Goal: Information Seeking & Learning: Check status

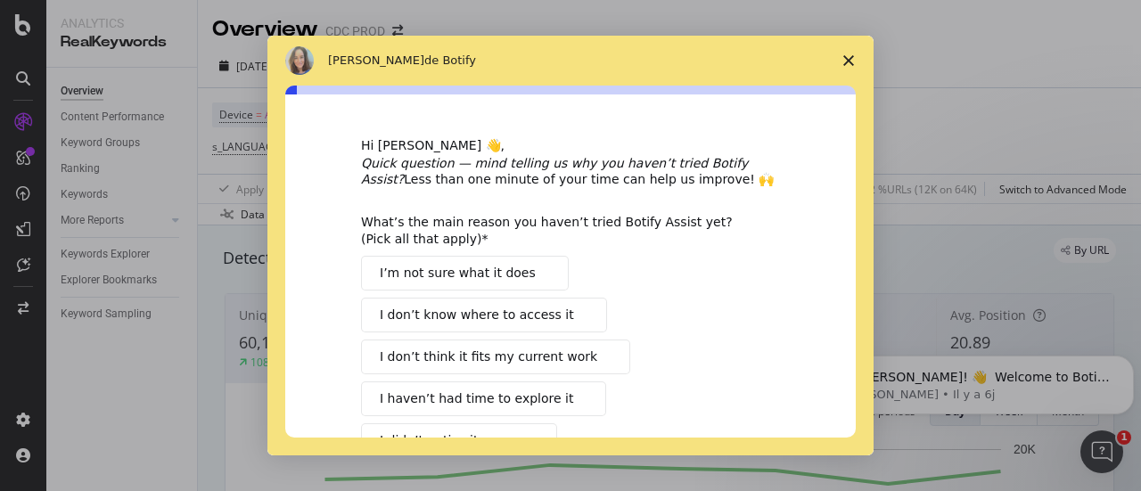
click at [859, 56] on span "Fermer l'enquête" at bounding box center [849, 61] width 50 height 50
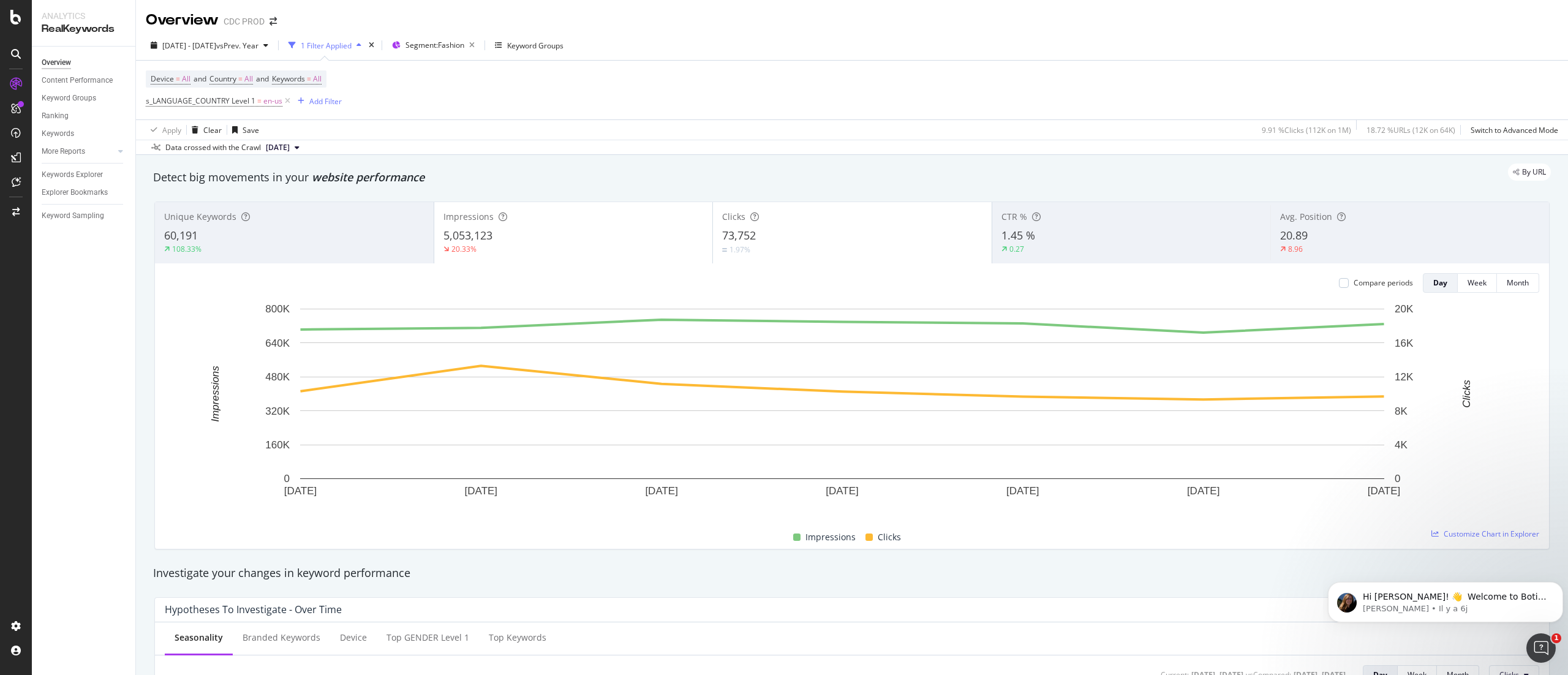
drag, startPoint x: 699, startPoint y: 7, endPoint x: 788, endPoint y: 146, distance: 165.1
click at [783, 146] on div "Data crossed with the Crawl [DATE]" at bounding box center [852, 146] width 1432 height 14
click at [258, 44] on span "vs Prev. Year" at bounding box center [238, 45] width 43 height 10
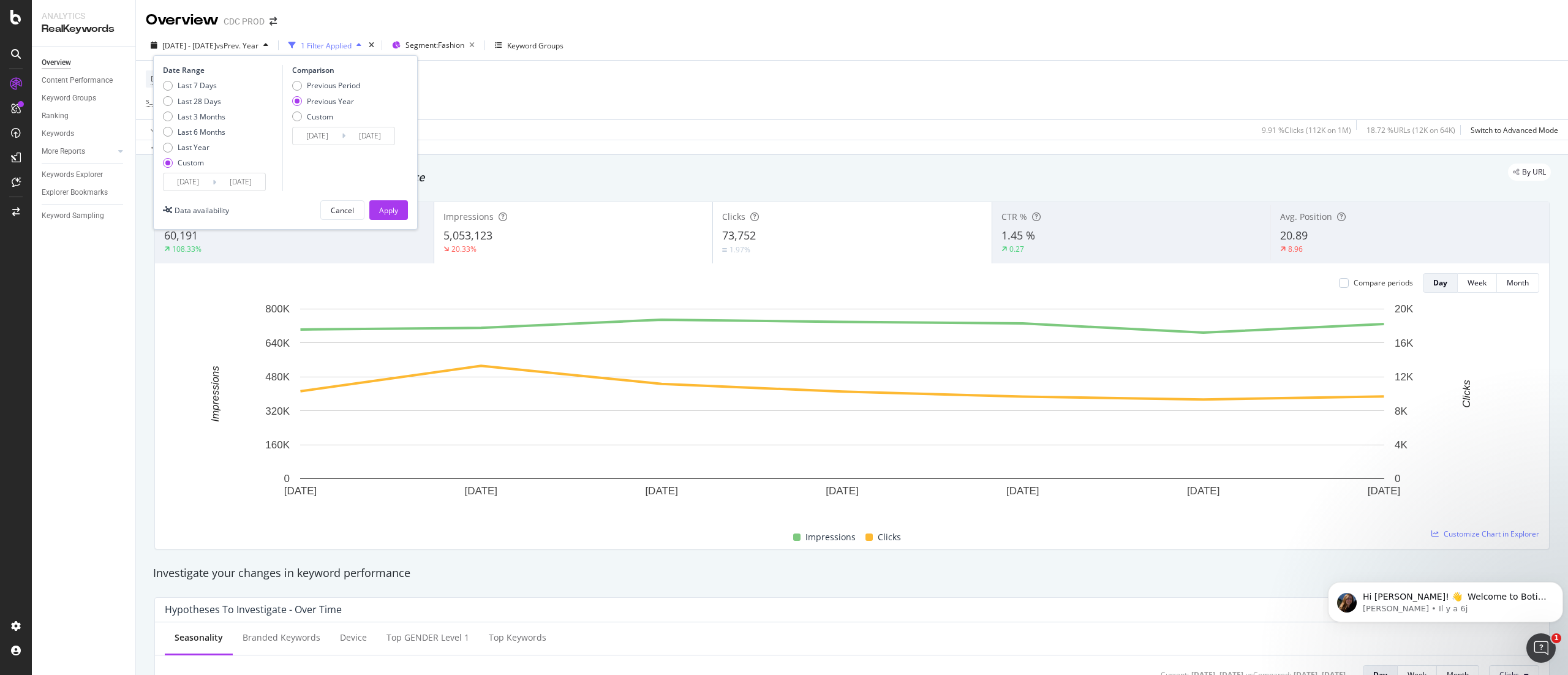
click at [238, 183] on input "[DATE]" at bounding box center [240, 181] width 49 height 17
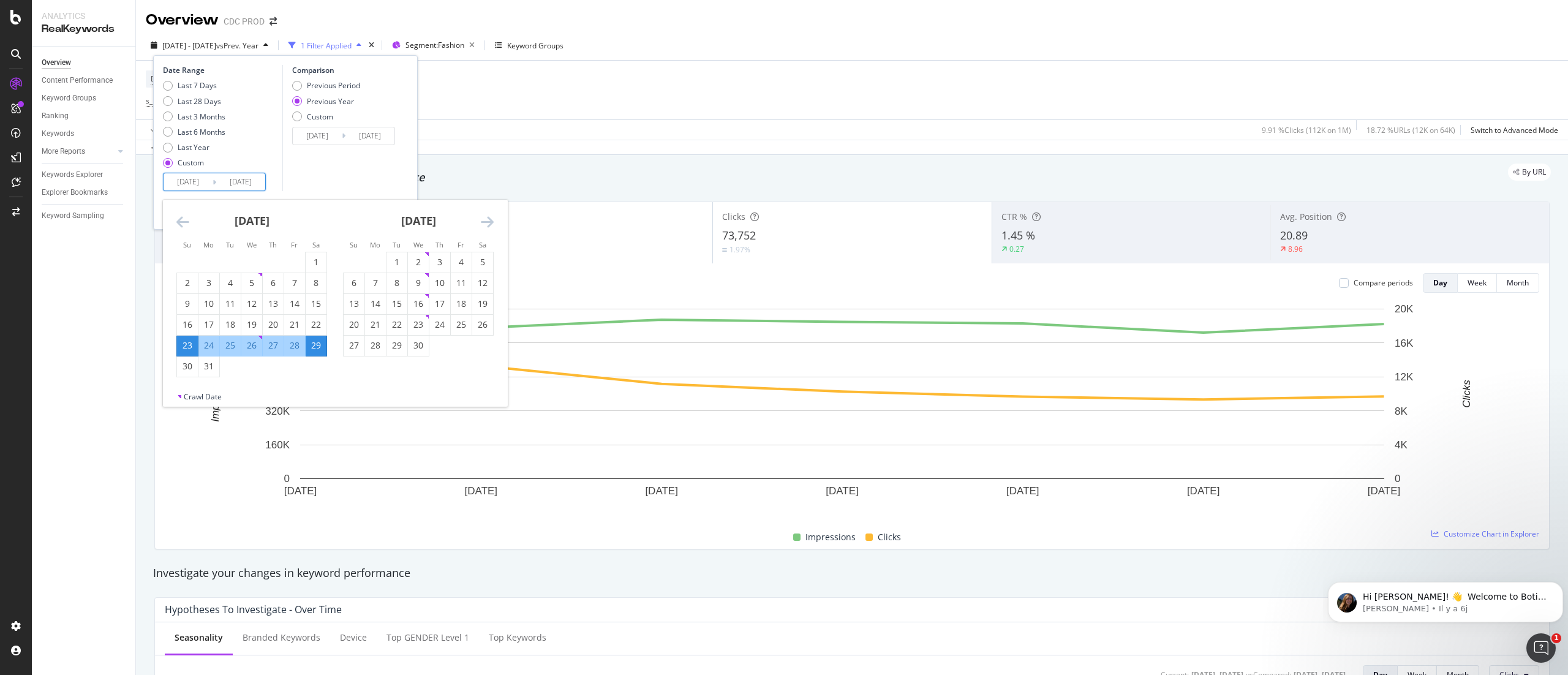
click at [496, 222] on div "[DATE] 1 2 3 4 5 6 7 8 9 10 11 12 13 14 15 16 17 18 19 20 21 22 23 24 25 26 27 …" at bounding box center [418, 278] width 167 height 157
click at [492, 215] on icon "Move forward to switch to the next month." at bounding box center [487, 221] width 13 height 14
click at [488, 220] on icon "Move forward to switch to the next month." at bounding box center [487, 221] width 13 height 14
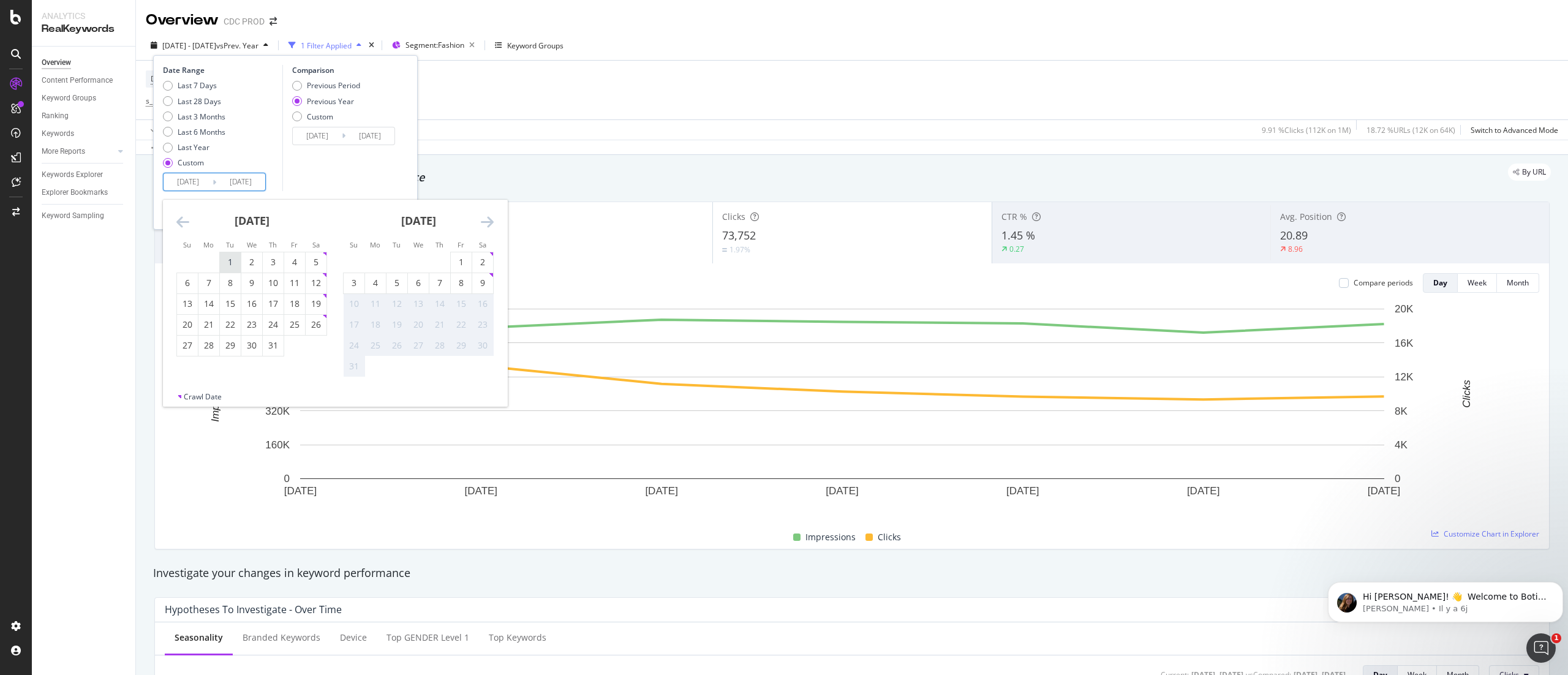
click at [236, 261] on div "1" at bounding box center [230, 262] width 21 height 12
type input "[DATE]"
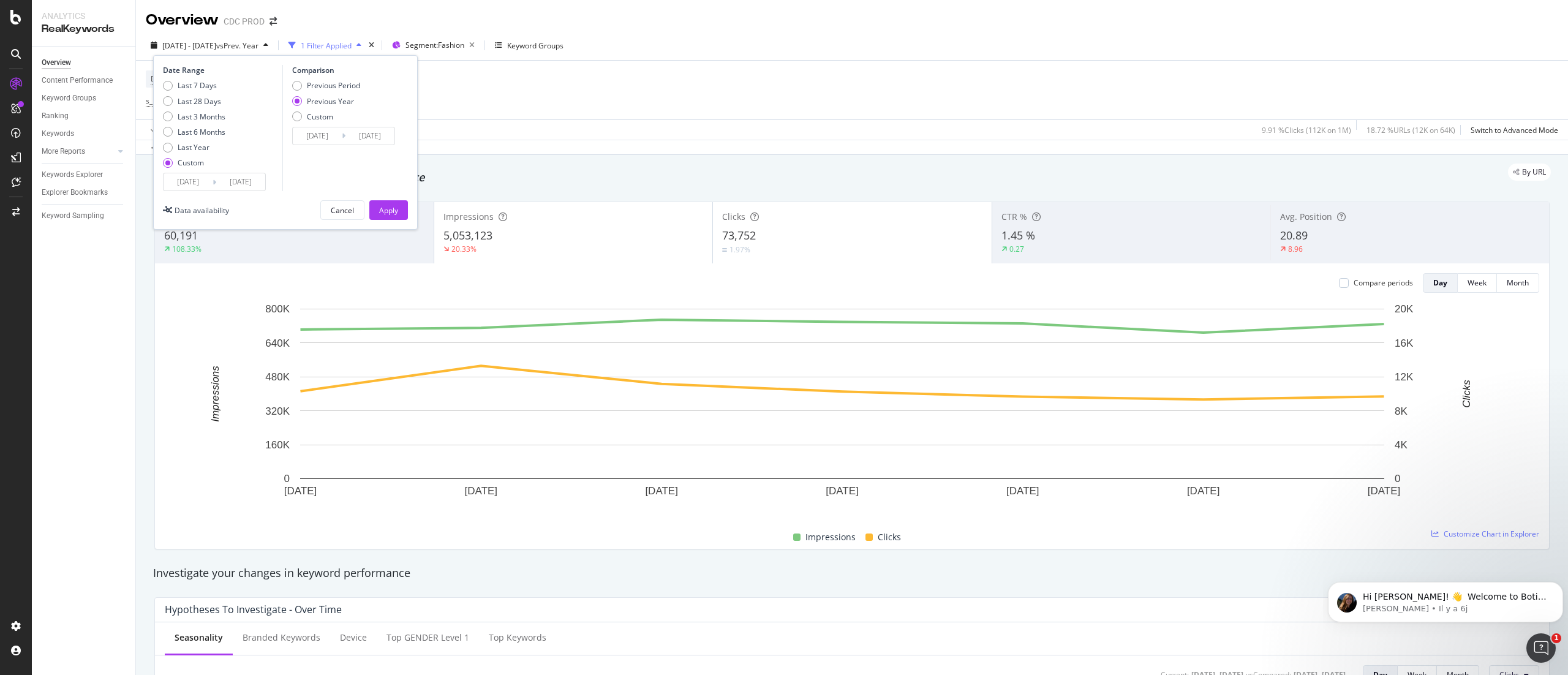
click at [214, 178] on icon at bounding box center [214, 182] width 3 height 12
click at [218, 181] on input "[DATE]" at bounding box center [240, 181] width 49 height 17
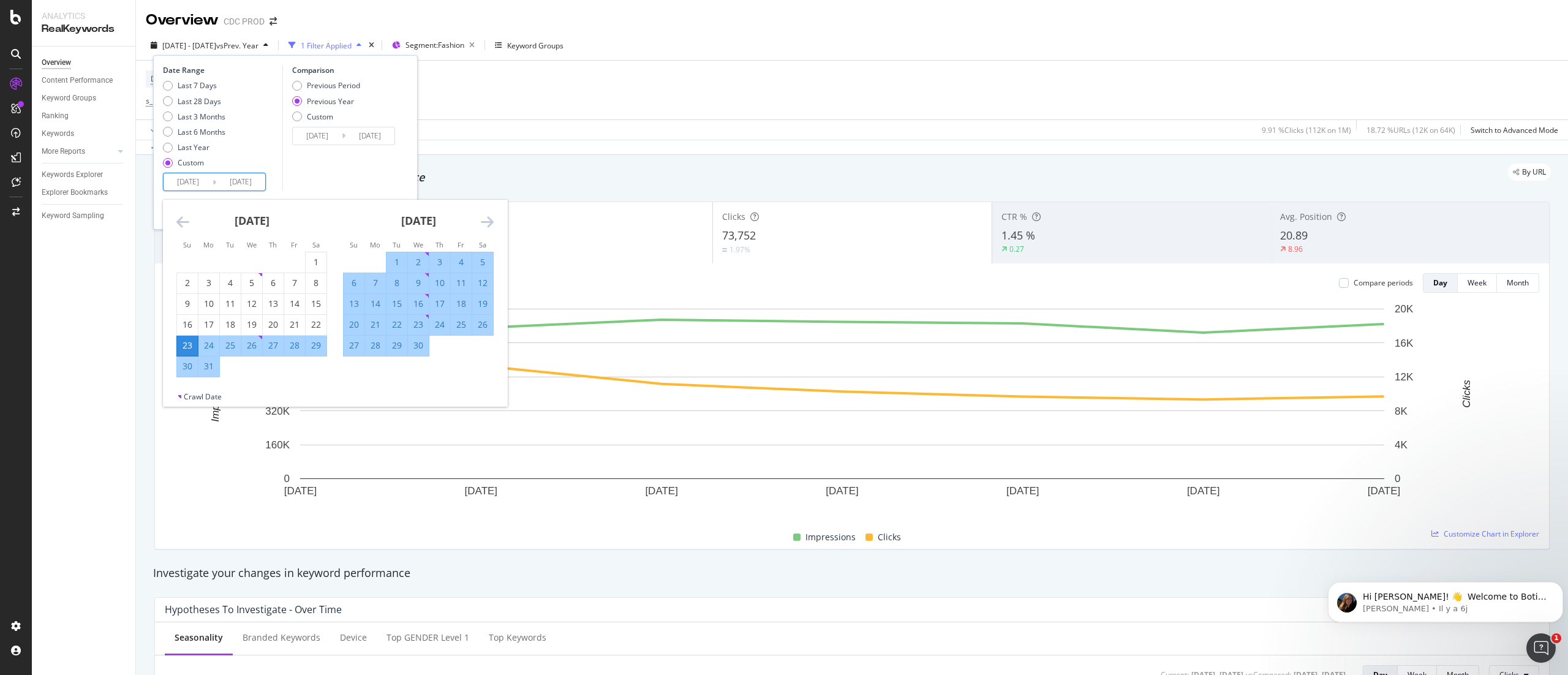
click at [474, 218] on div "[DATE]" at bounding box center [418, 226] width 150 height 52
click at [479, 220] on div "[DATE]" at bounding box center [418, 226] width 150 height 52
click at [483, 223] on icon "Move forward to switch to the next month." at bounding box center [487, 221] width 13 height 14
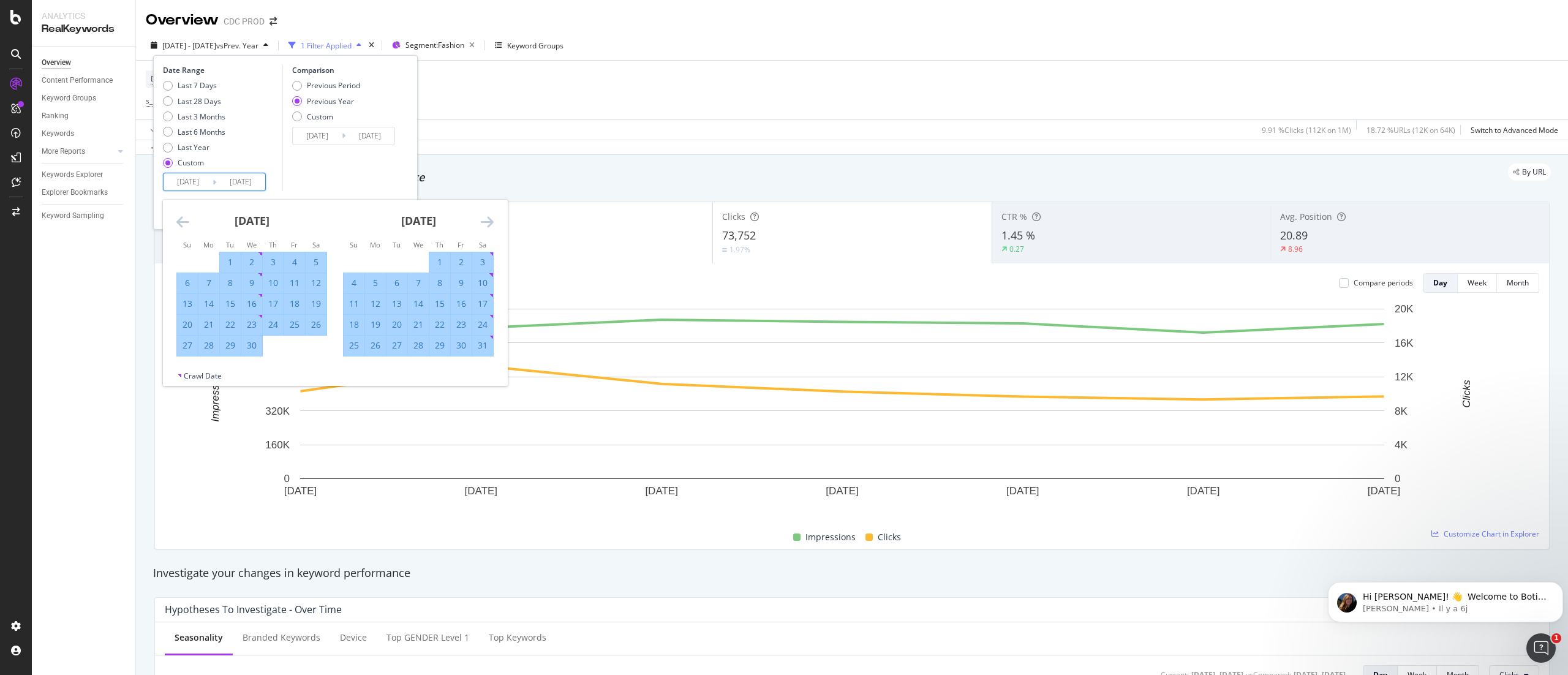
click at [483, 223] on icon "Move forward to switch to the next month." at bounding box center [487, 221] width 13 height 14
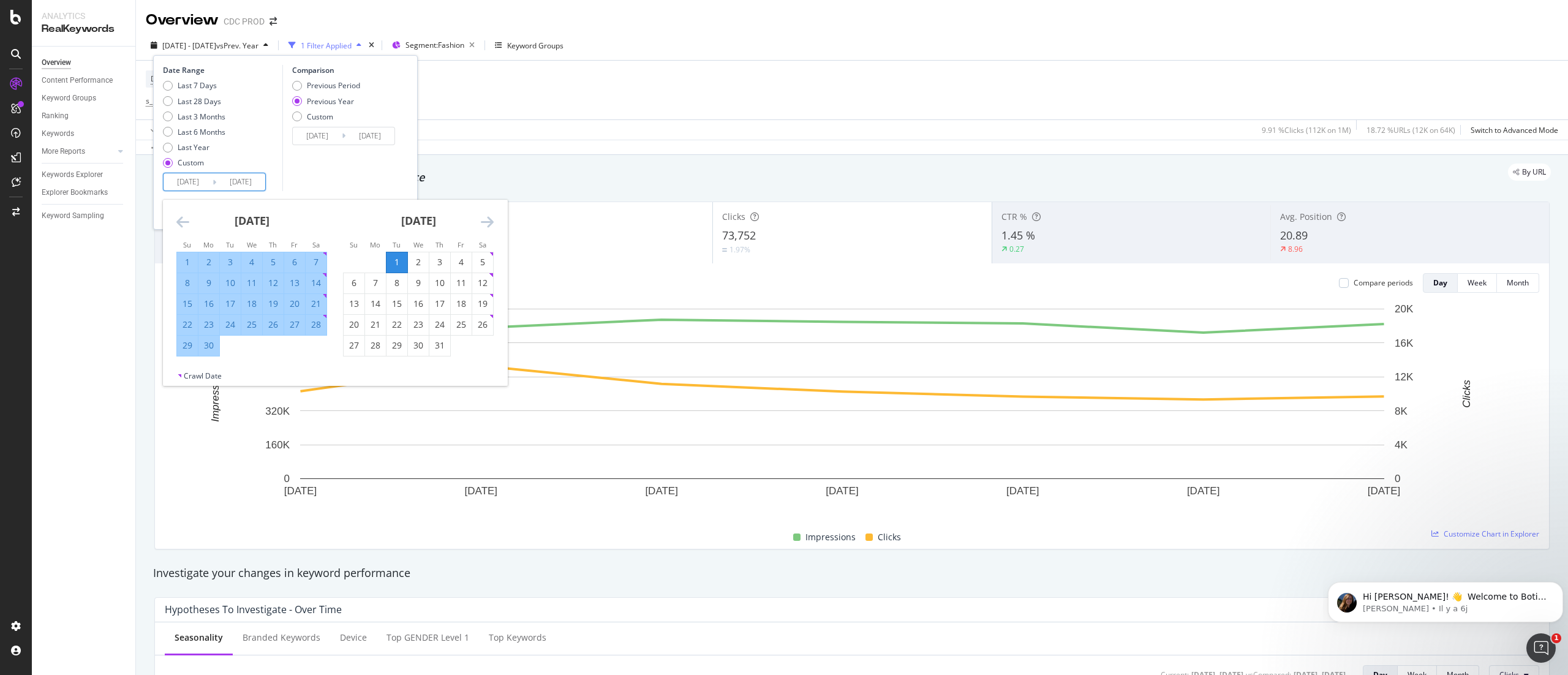
click at [483, 223] on icon "Move forward to switch to the next month." at bounding box center [487, 221] width 13 height 14
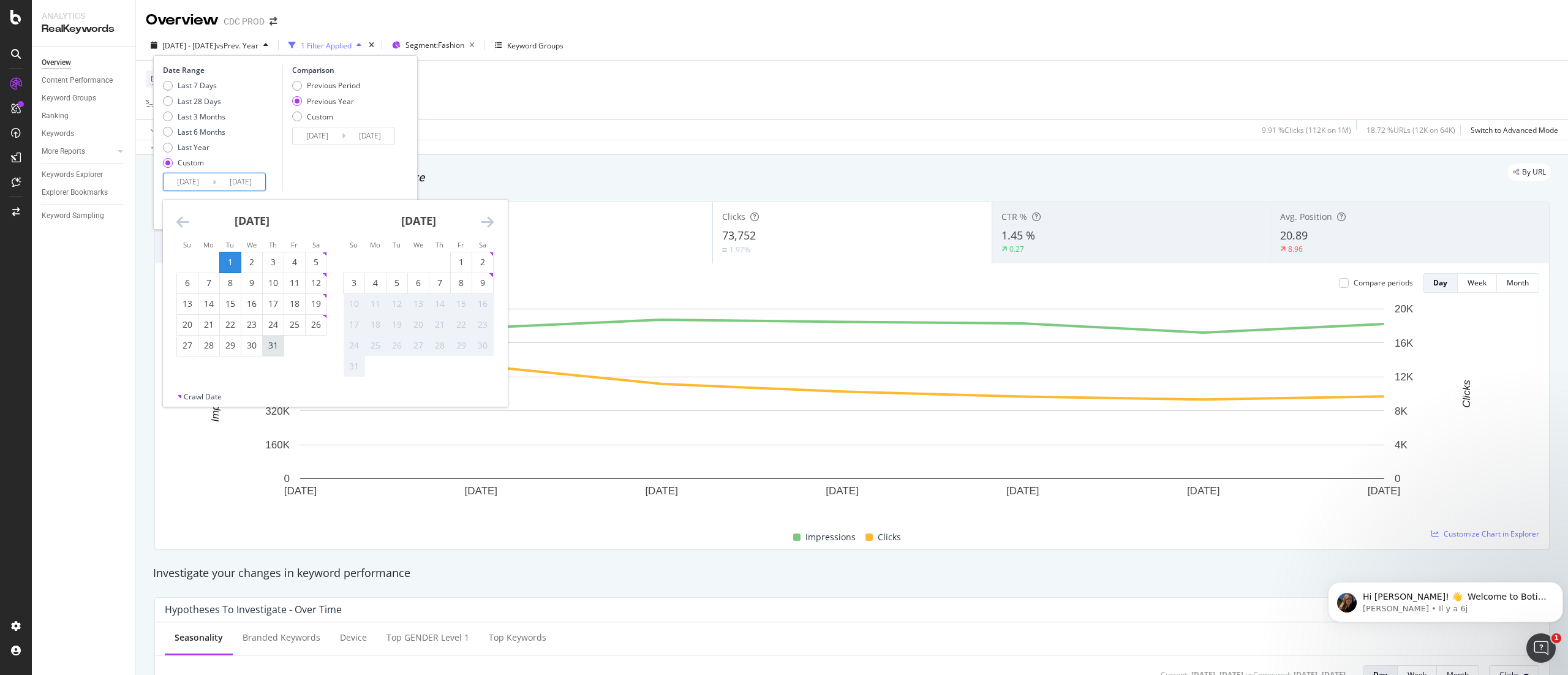
click at [277, 336] on div "31" at bounding box center [273, 345] width 21 height 12
type input "[DATE]"
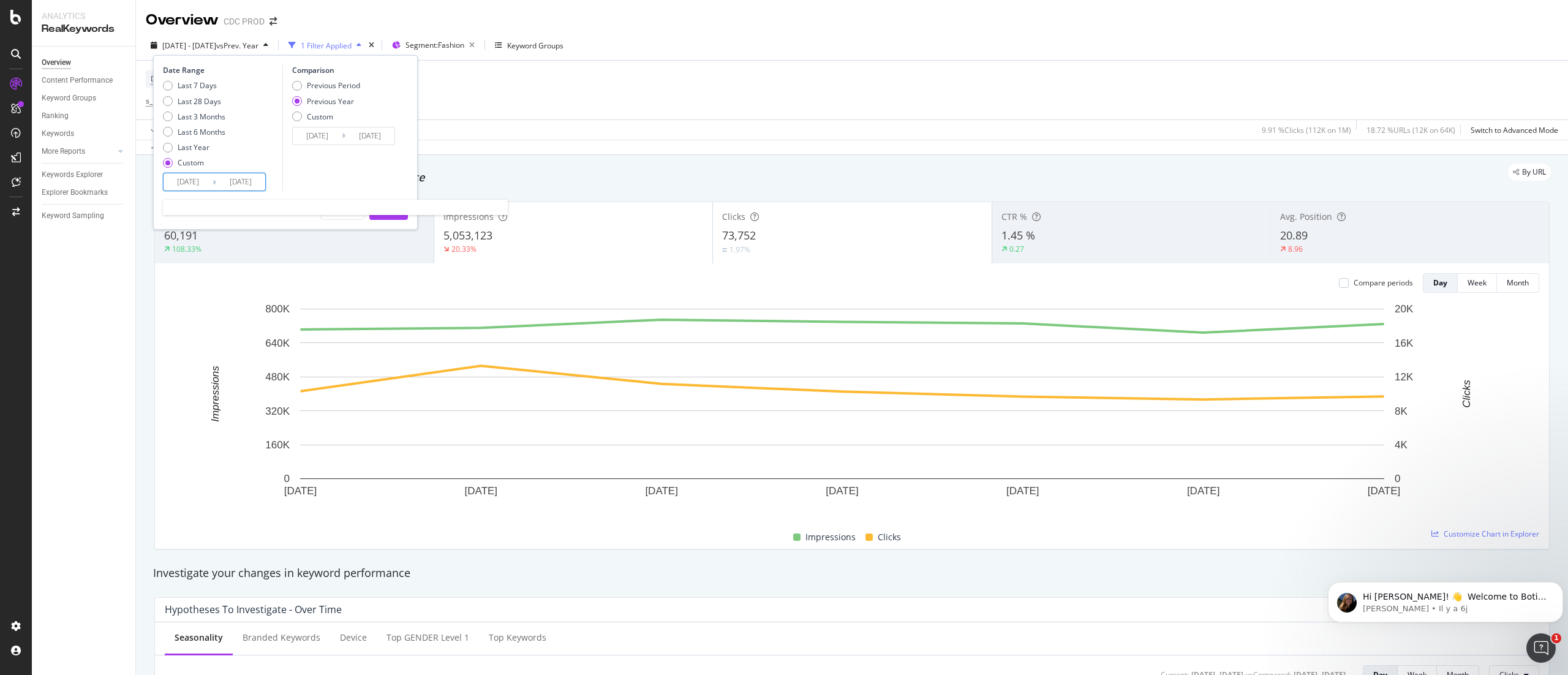
click at [189, 175] on input "[DATE]" at bounding box center [188, 181] width 49 height 17
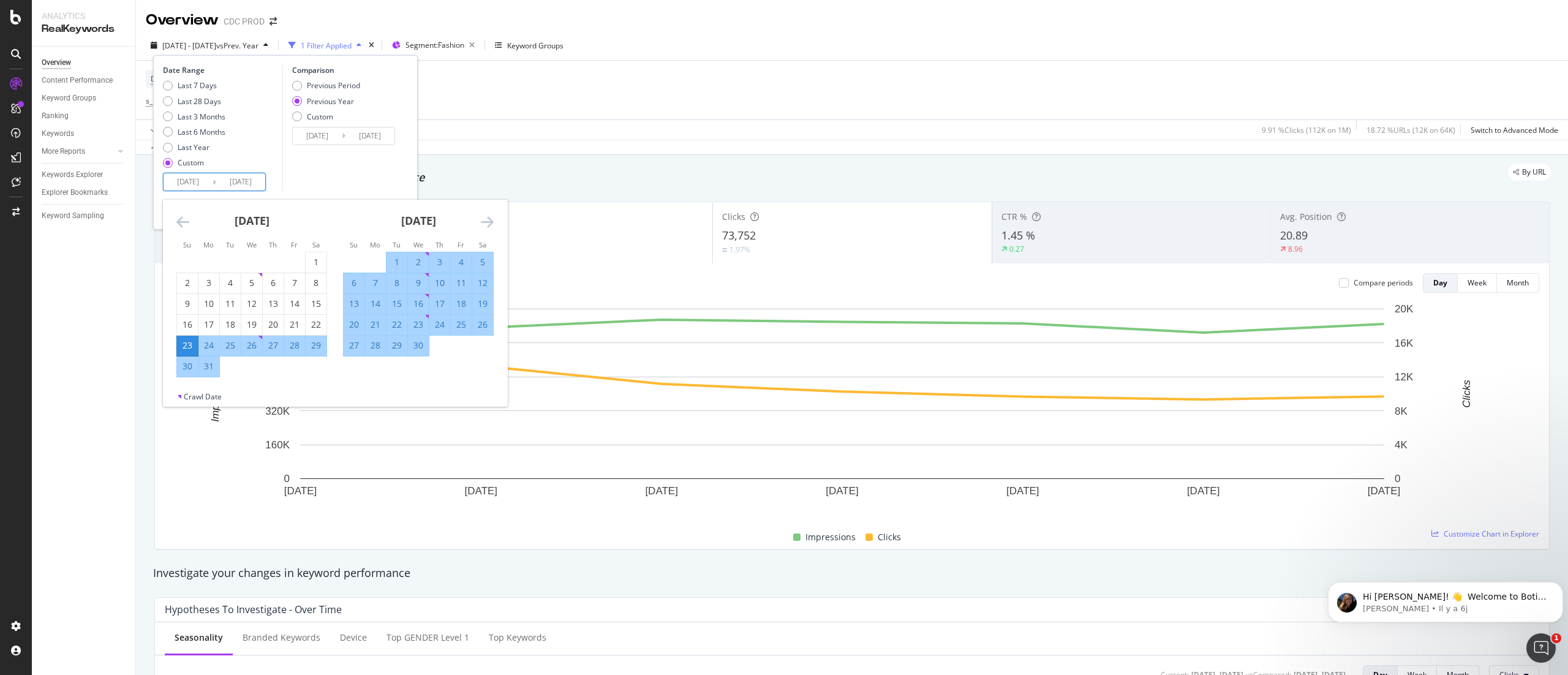
click at [196, 336] on div "23" at bounding box center [188, 345] width 21 height 12
click at [194, 181] on input "[DATE]" at bounding box center [188, 181] width 49 height 17
click at [490, 220] on icon "Move forward to switch to the next month." at bounding box center [487, 221] width 13 height 14
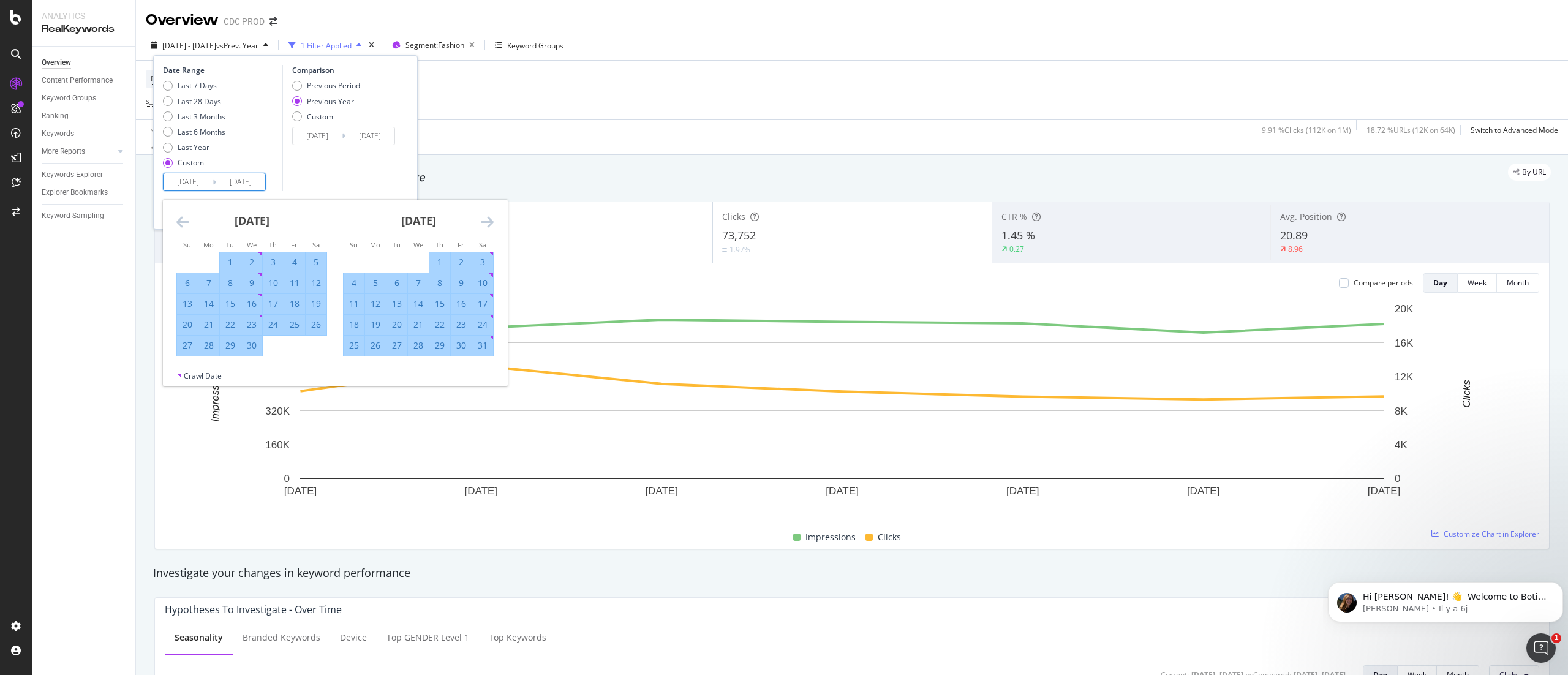
click at [490, 220] on icon "Move forward to switch to the next month." at bounding box center [487, 221] width 13 height 14
click at [393, 258] on div "1" at bounding box center [397, 262] width 21 height 12
type input "[DATE]"
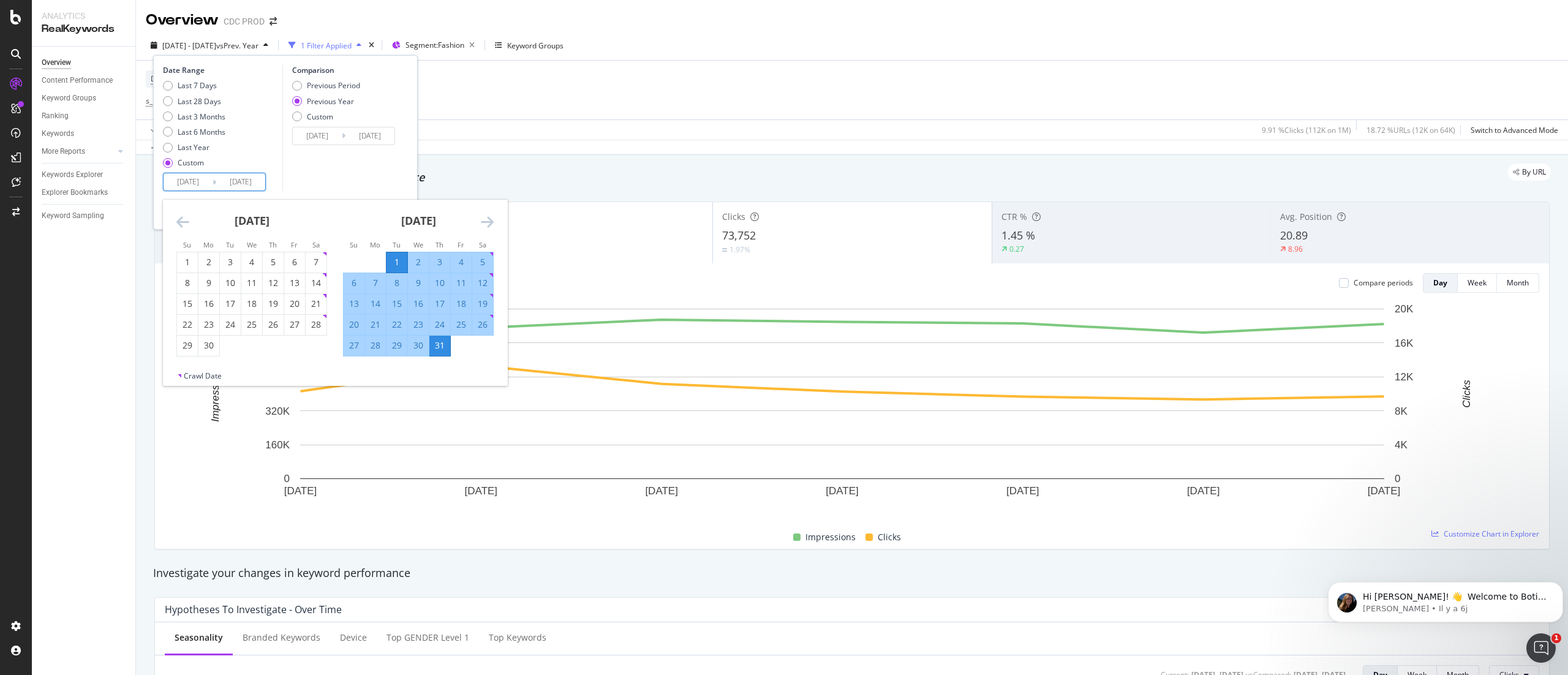
click at [399, 176] on div "Date Range Last 7 Days Last 28 Days Last 3 Months Last 6 Months Last Year Custo…" at bounding box center [285, 128] width 245 height 126
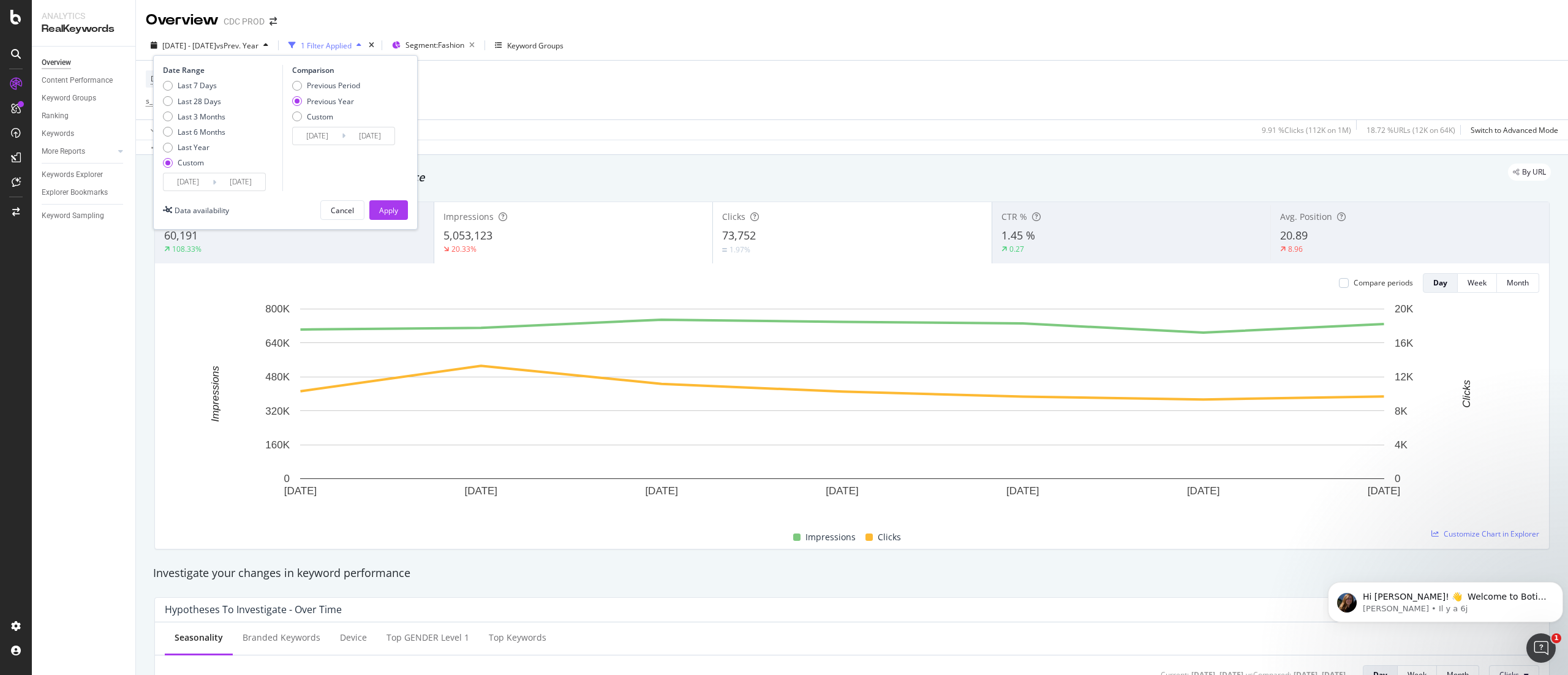
click at [363, 133] on input "[DATE]" at bounding box center [370, 135] width 49 height 17
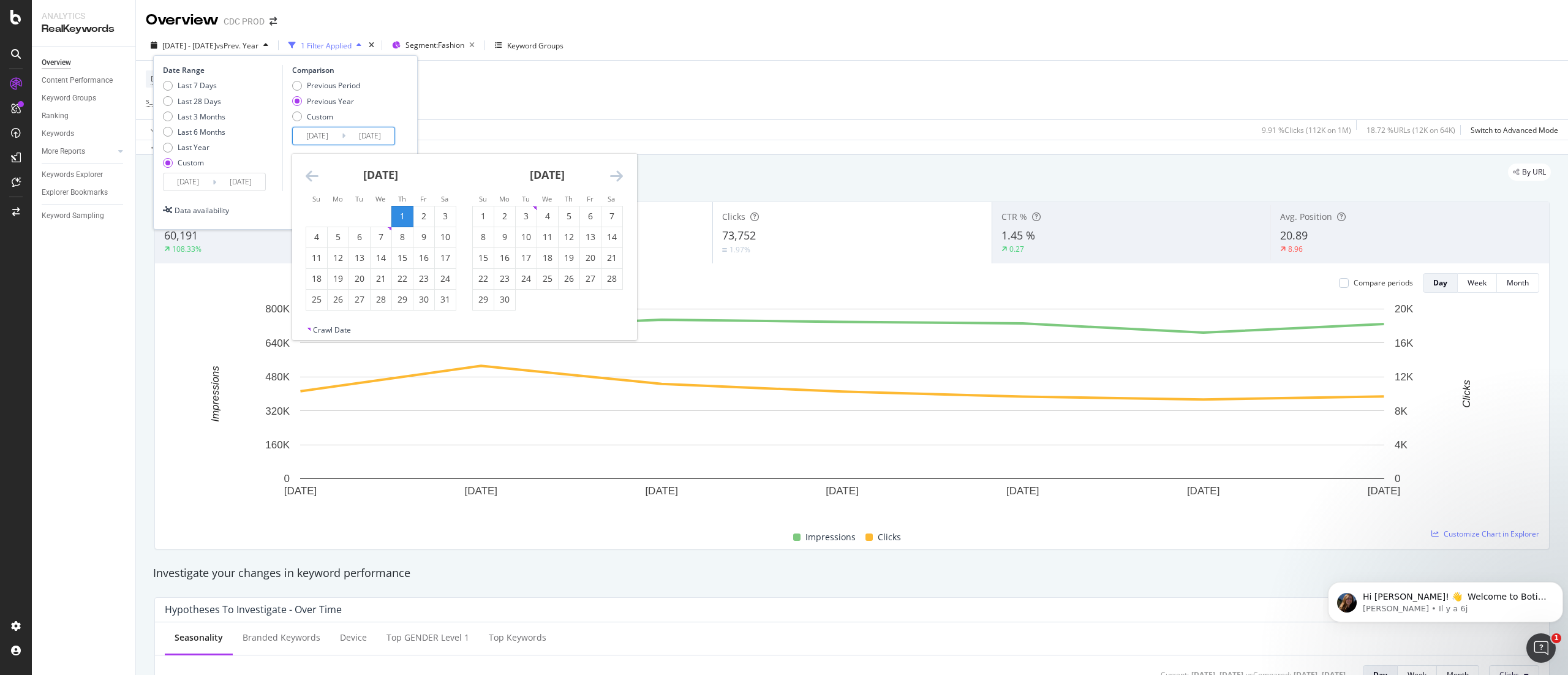
click at [312, 181] on icon "Move backward to switch to the previous month." at bounding box center [312, 175] width 13 height 14
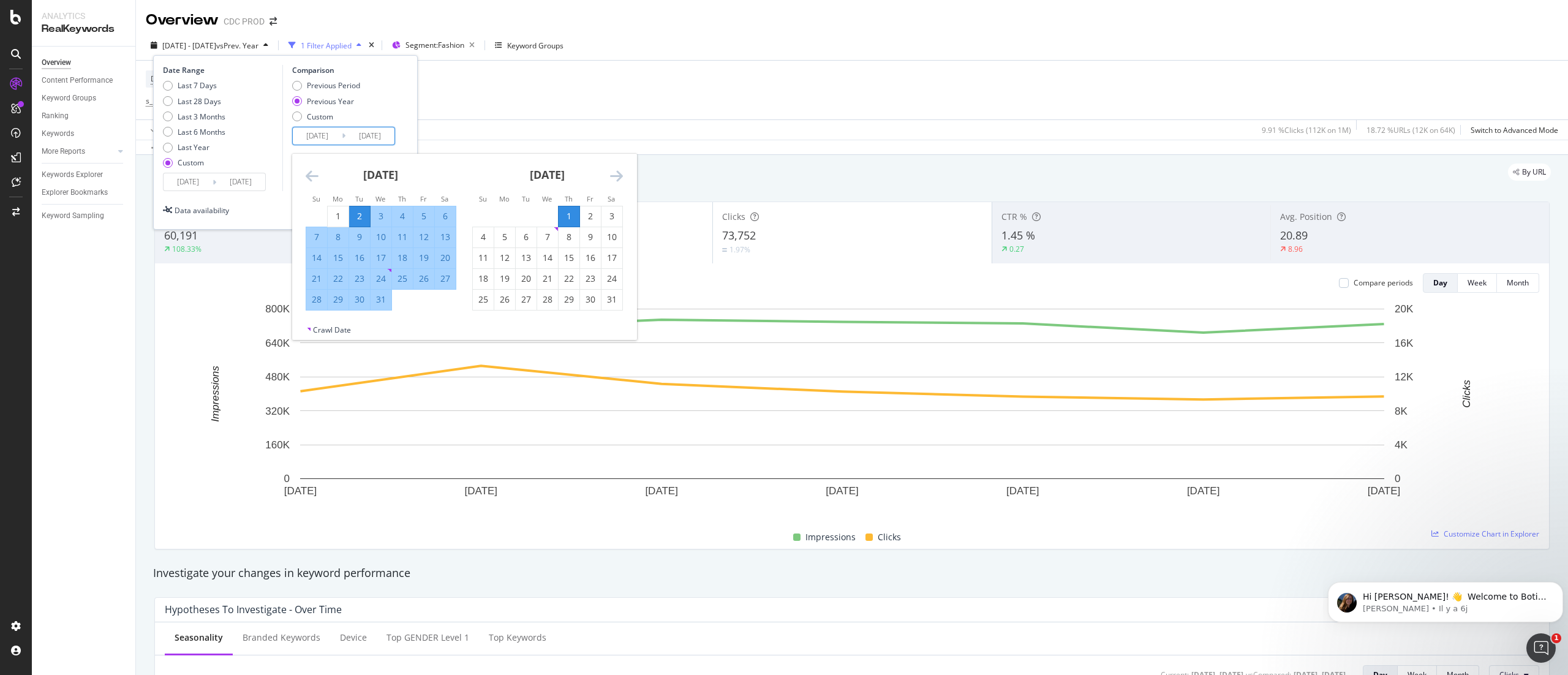
click at [507, 119] on div "Device = All and Country = All and Keywords = All s_LANGUAGE_COUNTRY Level 1 = …" at bounding box center [852, 90] width 1412 height 59
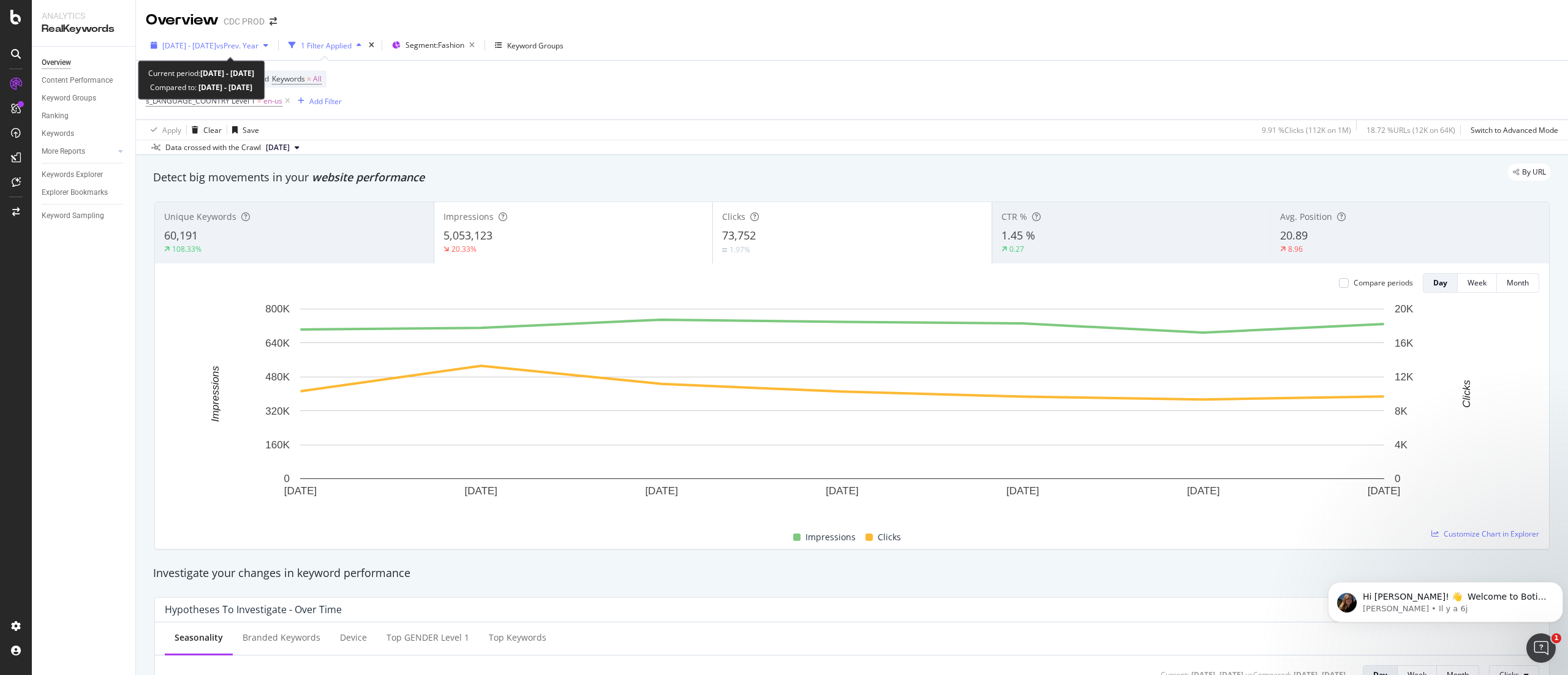
click at [248, 53] on div "[DATE] - [DATE] vs Prev. Year" at bounding box center [209, 45] width 127 height 19
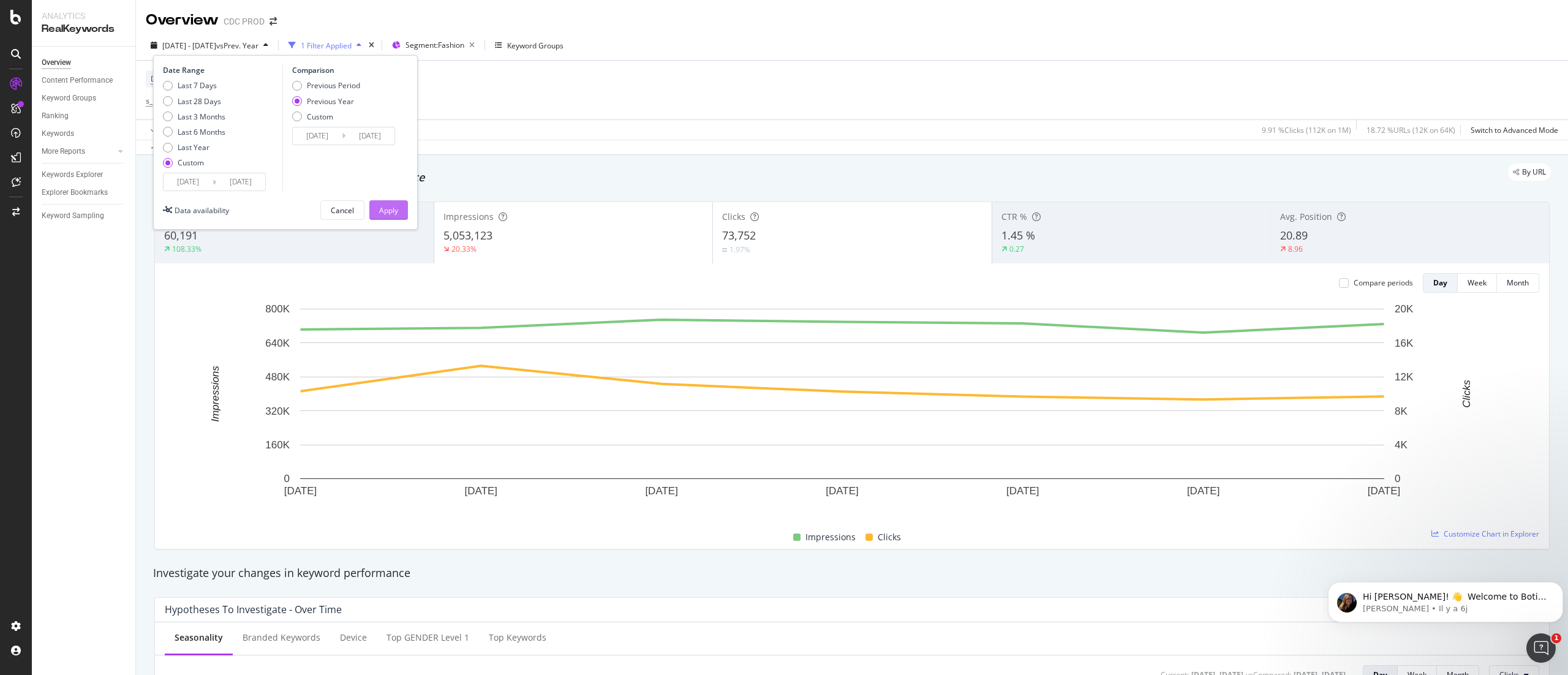
click at [394, 218] on div "Apply" at bounding box center [389, 209] width 19 height 19
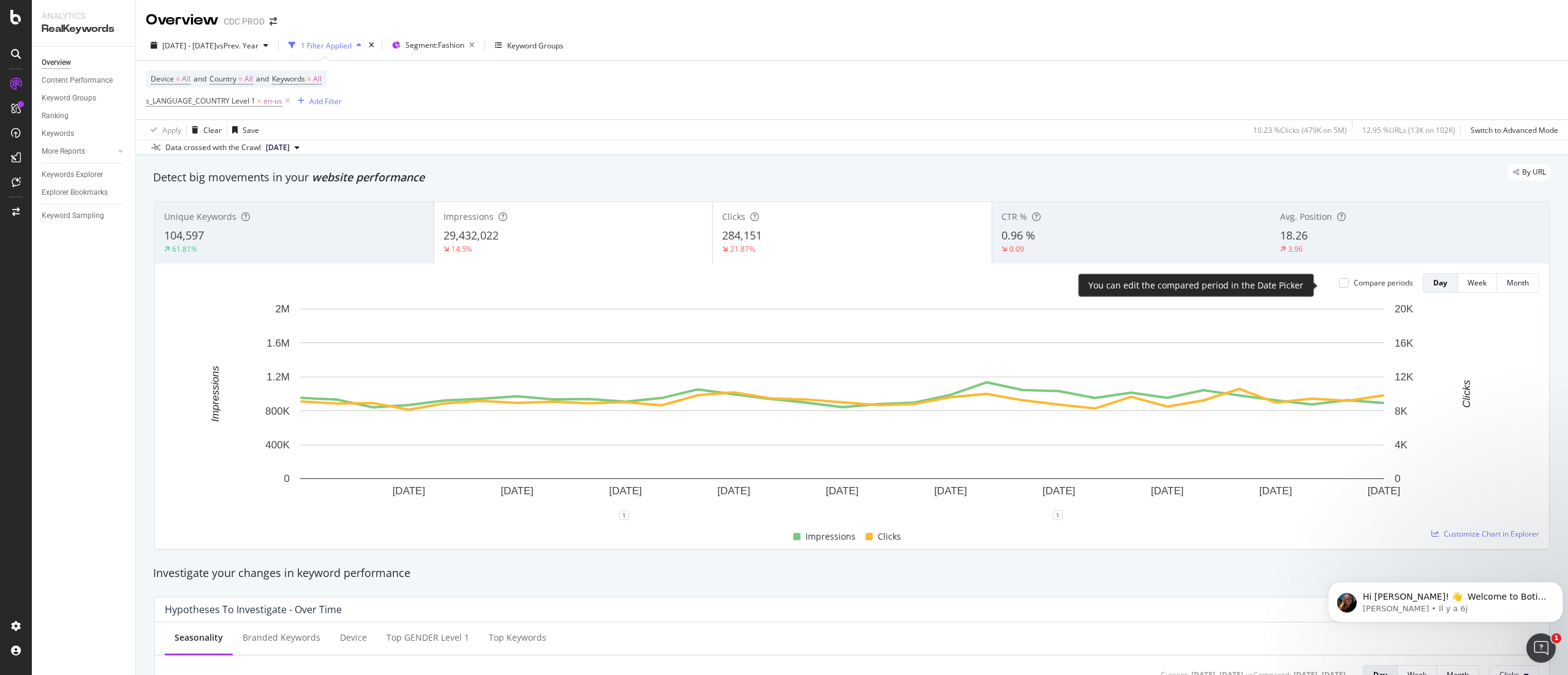
click at [783, 284] on div "Compare periods" at bounding box center [1376, 282] width 74 height 10
click at [783, 291] on div "Compare periods" at bounding box center [1376, 283] width 74 height 20
click at [783, 286] on div at bounding box center [1343, 283] width 10 height 10
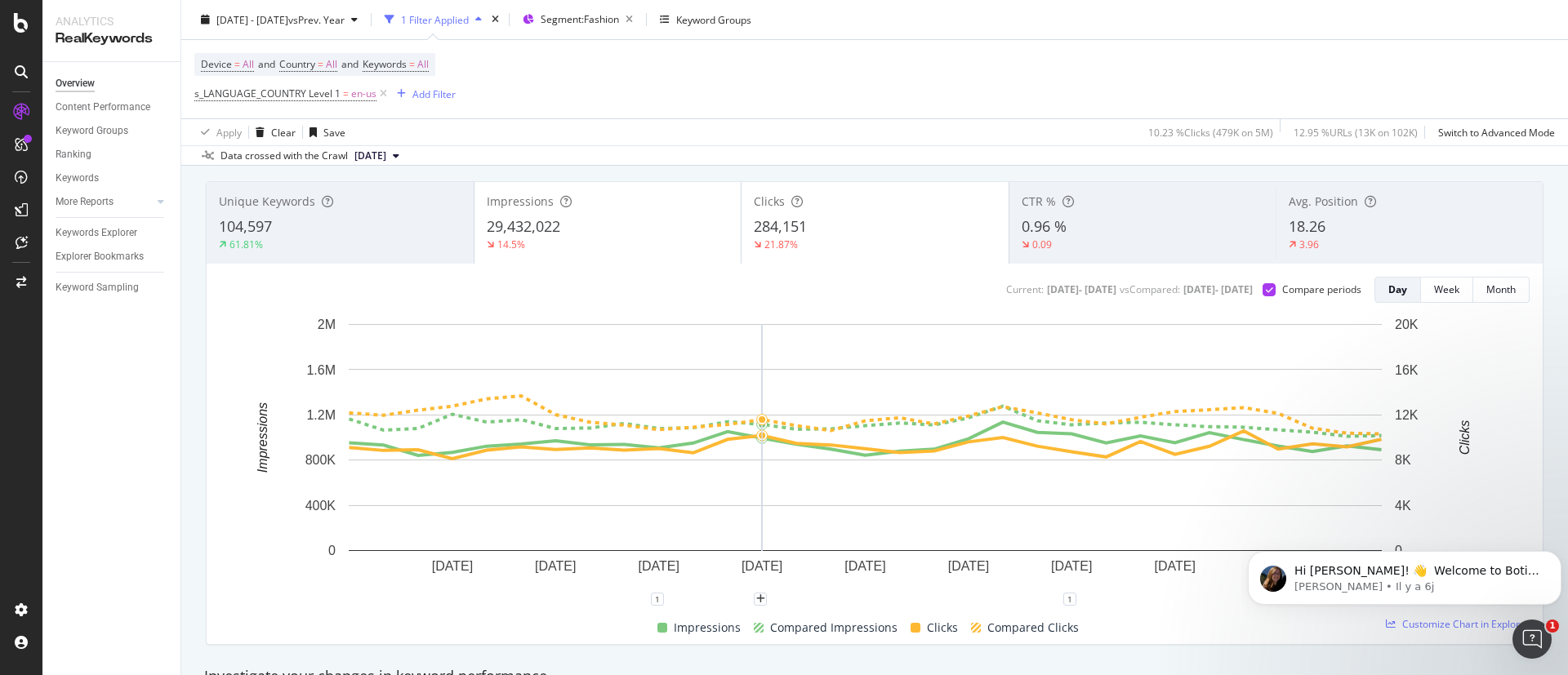
scroll to position [123, 0]
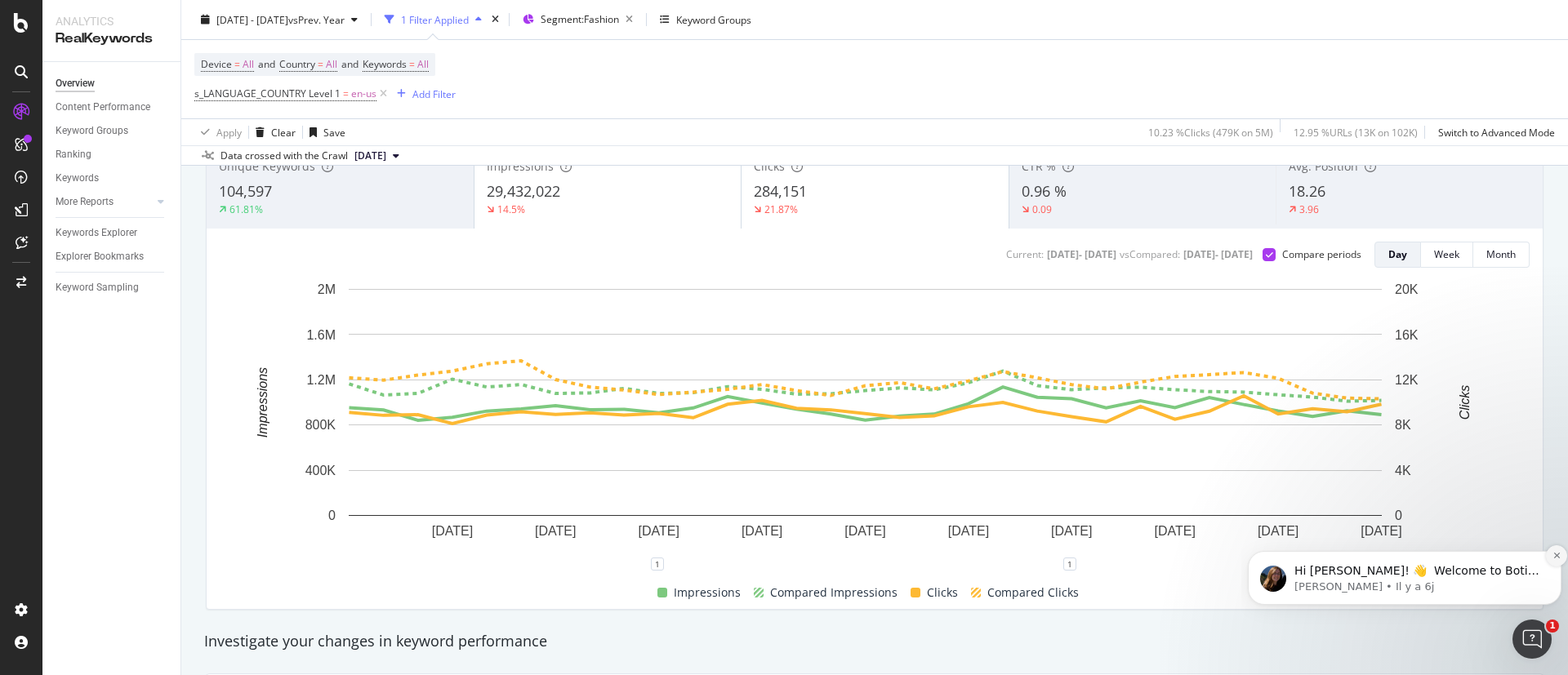
click at [1044, 449] on icon "Dismiss notification" at bounding box center [1557, 556] width 9 height 9
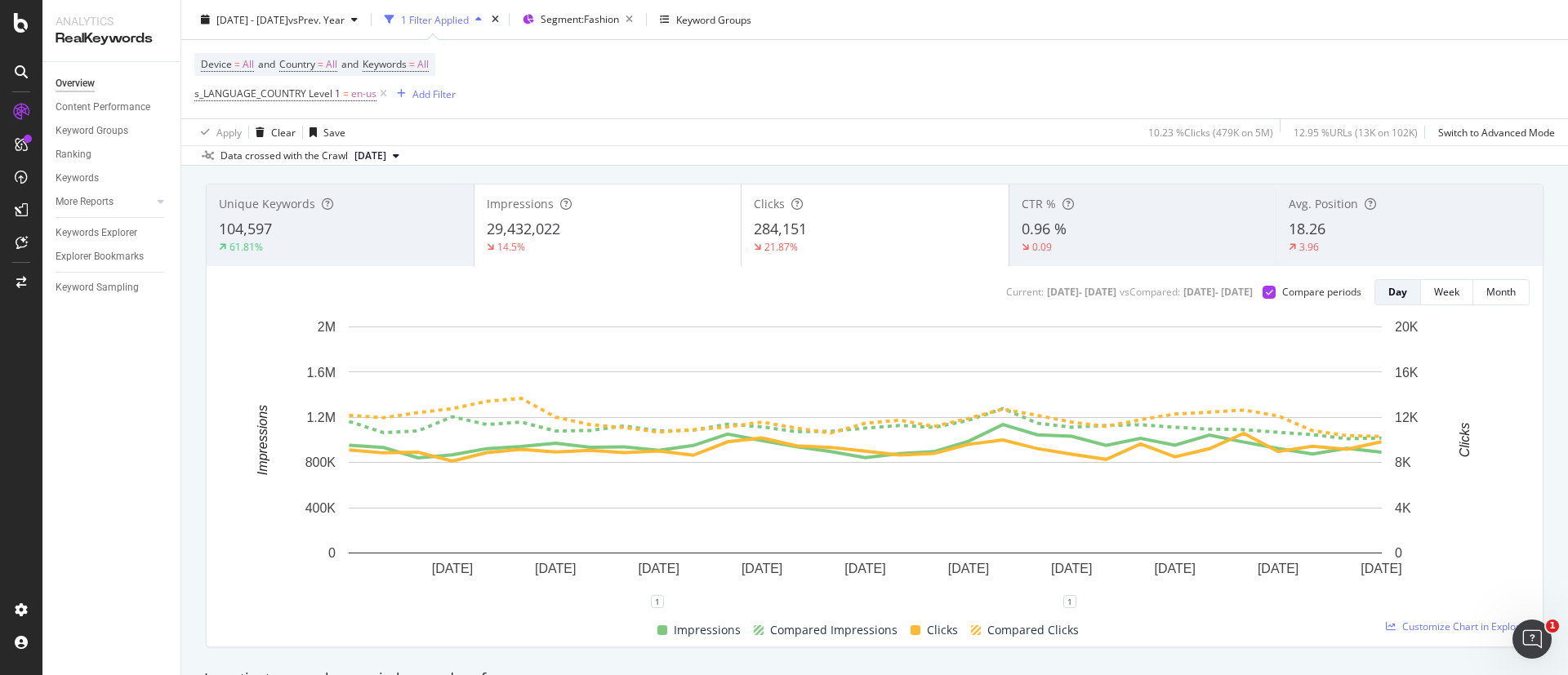
scroll to position [81, 0]
